Goal: Task Accomplishment & Management: Use online tool/utility

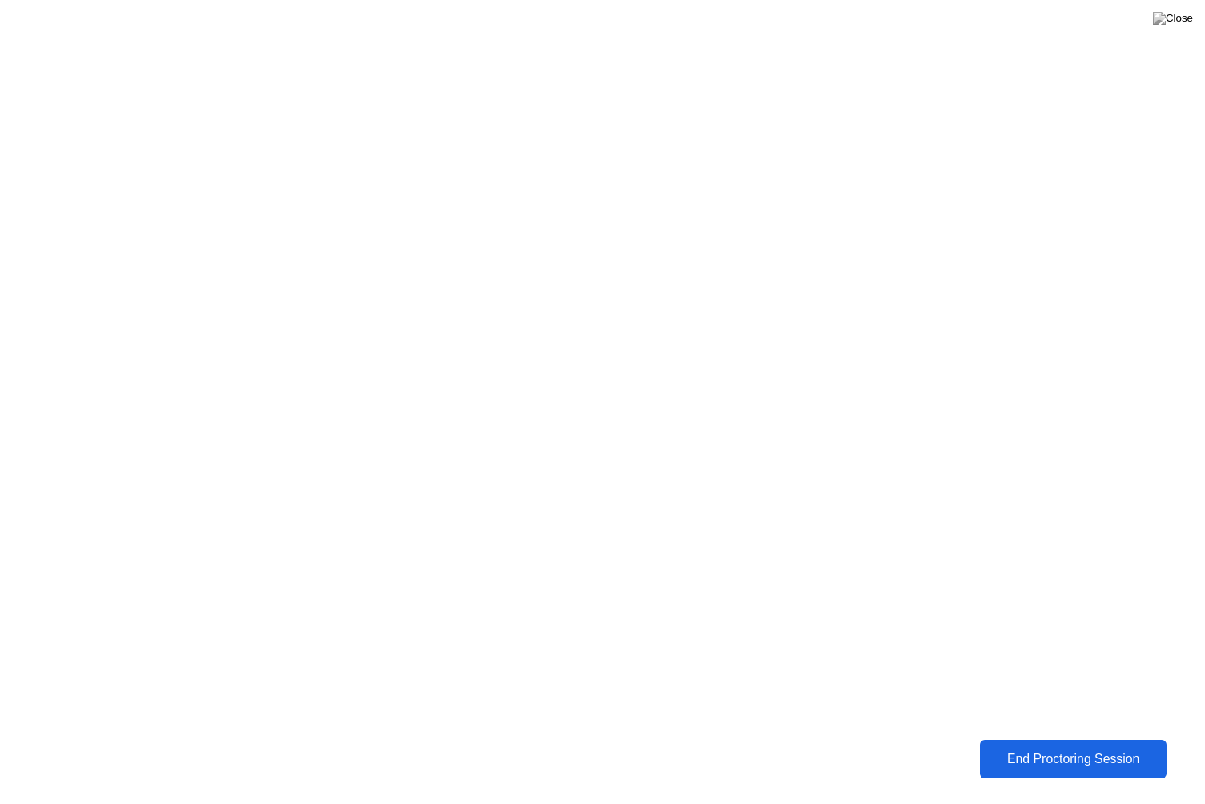
click at [1010, 765] on div "End Proctoring Session" at bounding box center [1073, 759] width 177 height 14
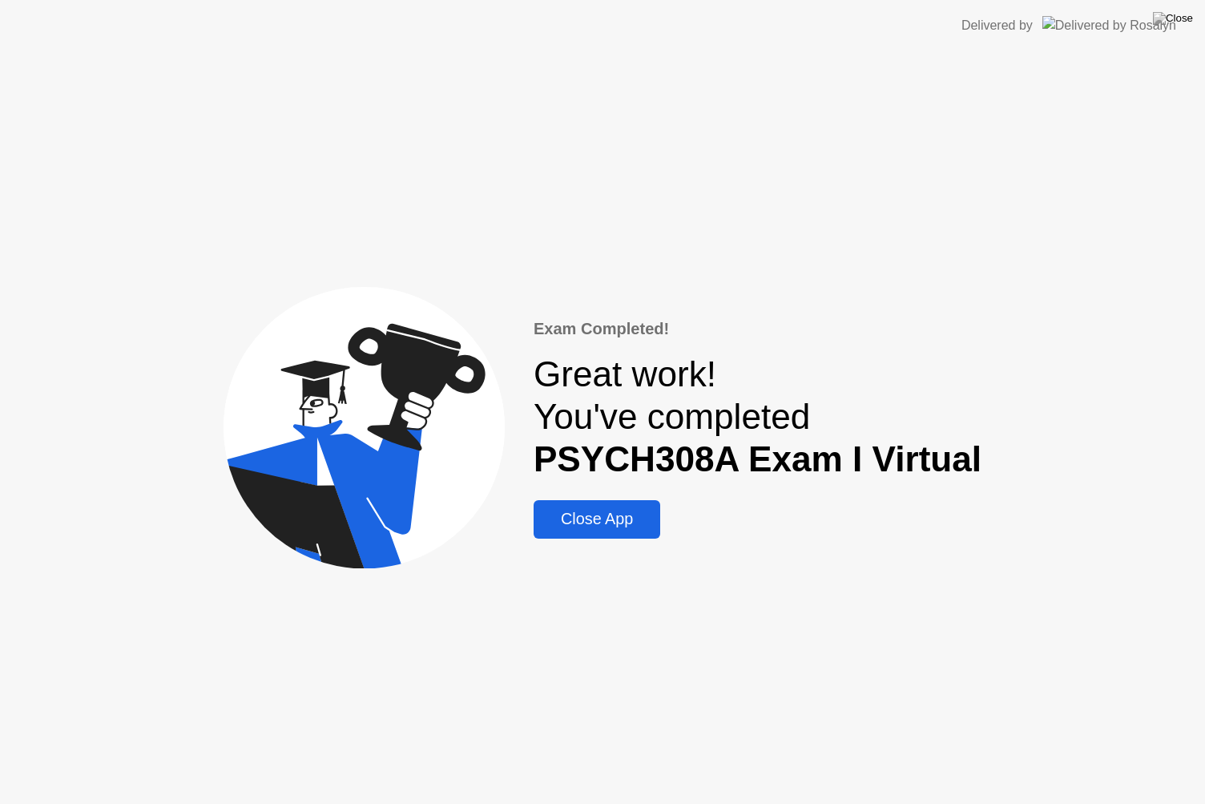
click at [604, 510] on div "Close App" at bounding box center [597, 519] width 117 height 18
